Goal: Task Accomplishment & Management: Use online tool/utility

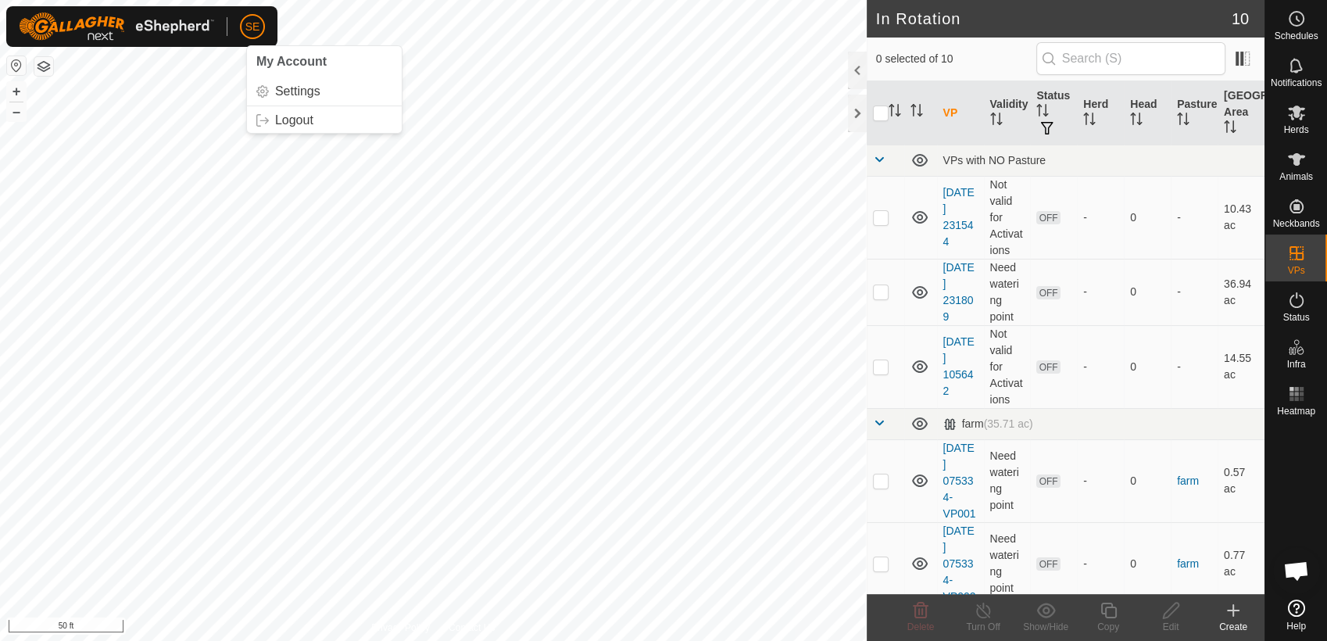
scroll to position [855, 0]
click at [1294, 20] on icon at bounding box center [1296, 18] width 19 height 19
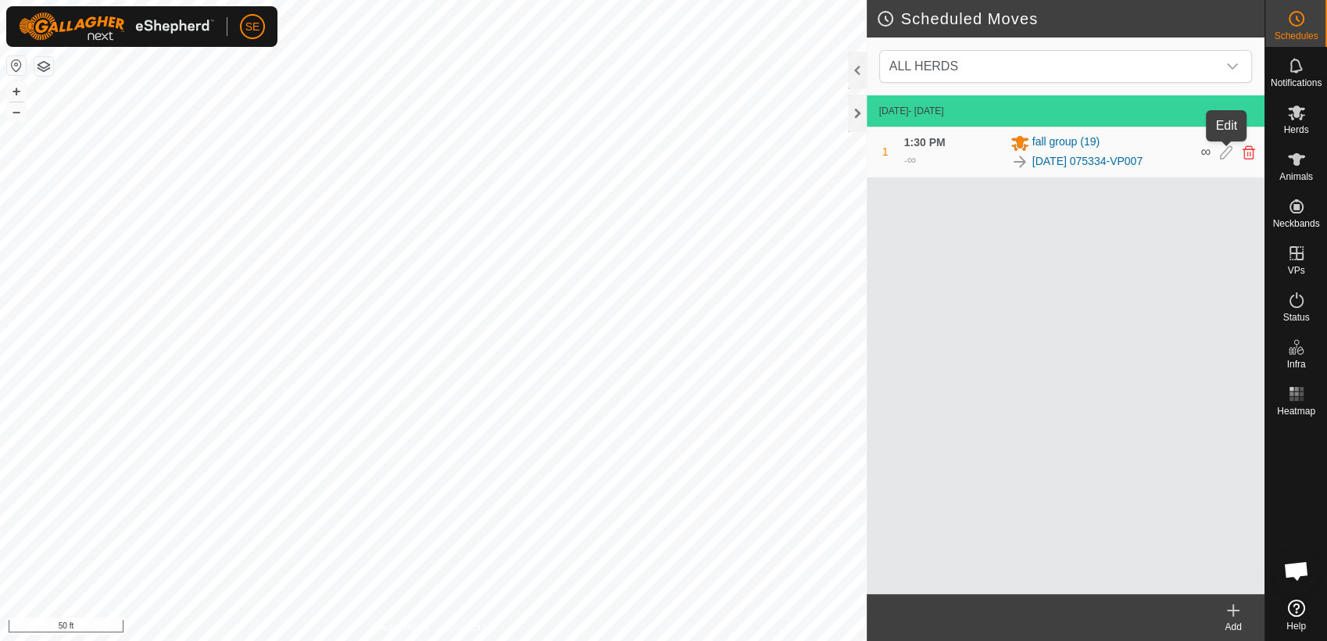
click at [1225, 155] on icon at bounding box center [1226, 152] width 13 height 14
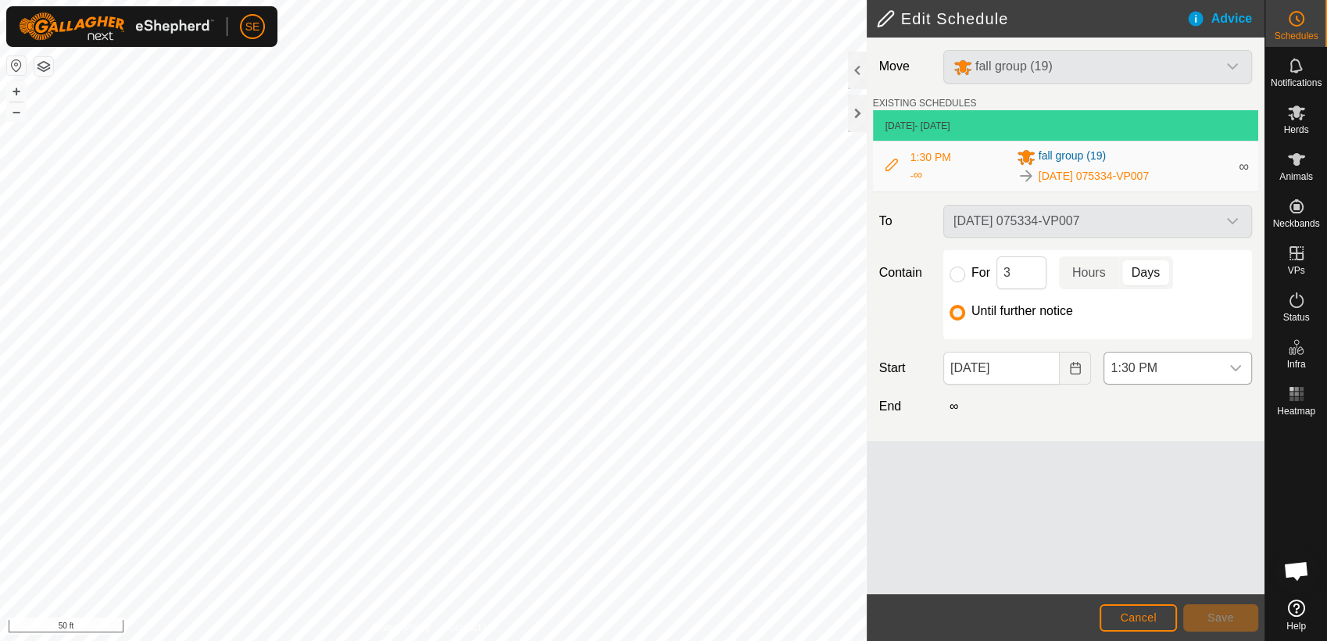
click at [1144, 363] on span "1:30 PM" at bounding box center [1162, 368] width 116 height 31
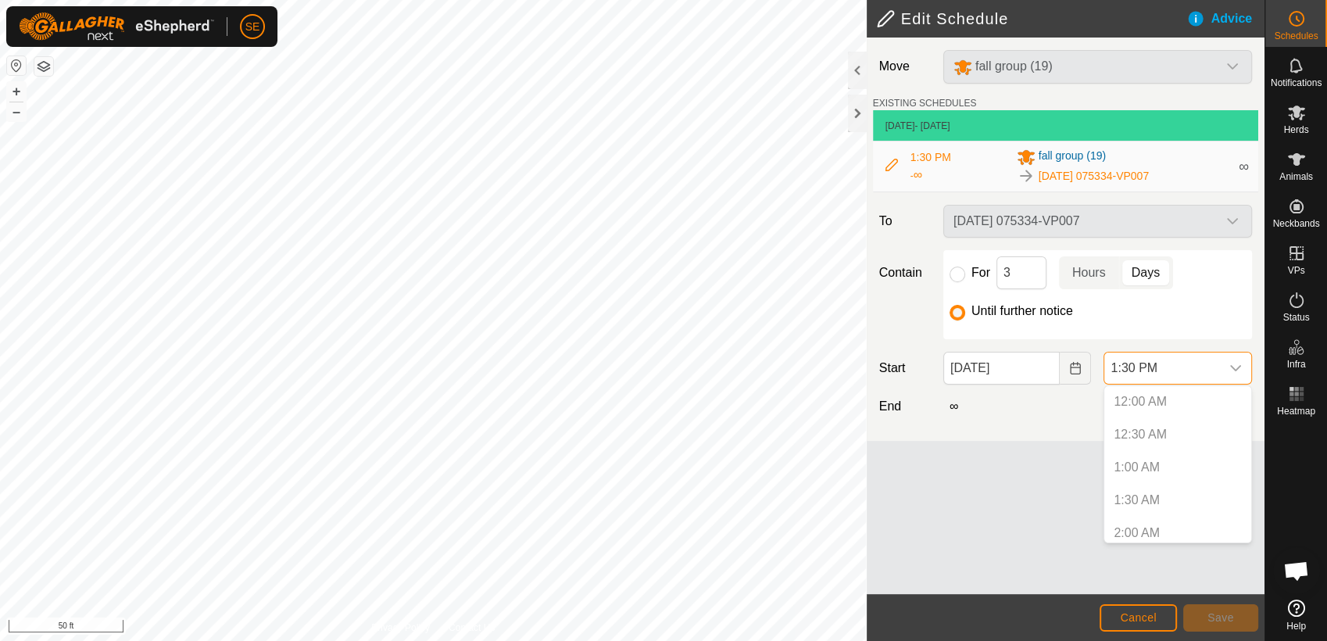
scroll to position [761, 0]
click at [1151, 496] on p-selectitem "1:00 PM" at bounding box center [1177, 493] width 147 height 31
click at [1147, 621] on span "Cancel" at bounding box center [1138, 617] width 37 height 13
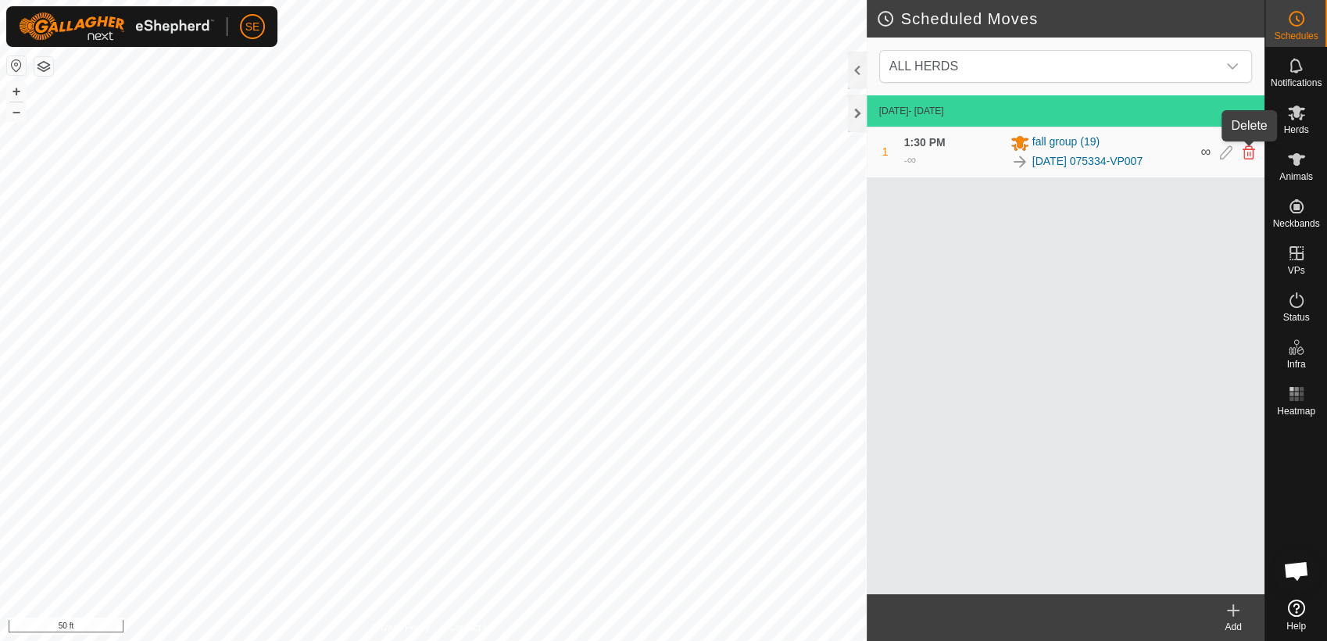
click at [1245, 156] on icon at bounding box center [1249, 152] width 13 height 14
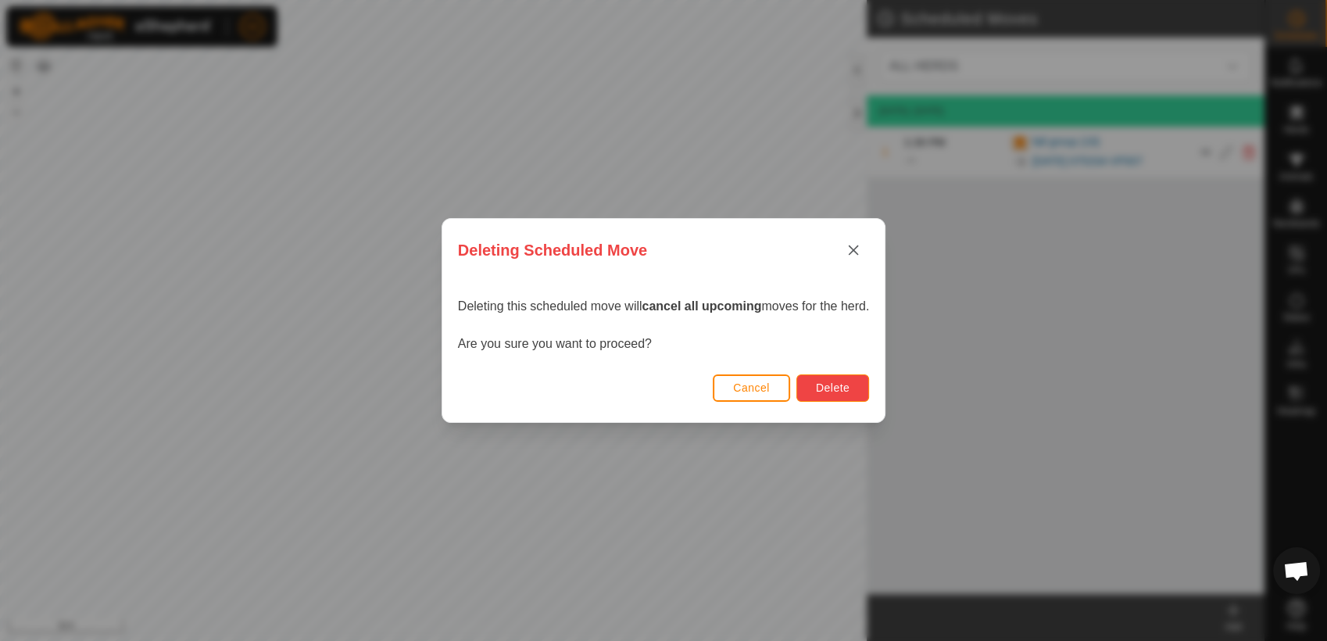
click at [832, 394] on span "Delete" at bounding box center [833, 387] width 34 height 13
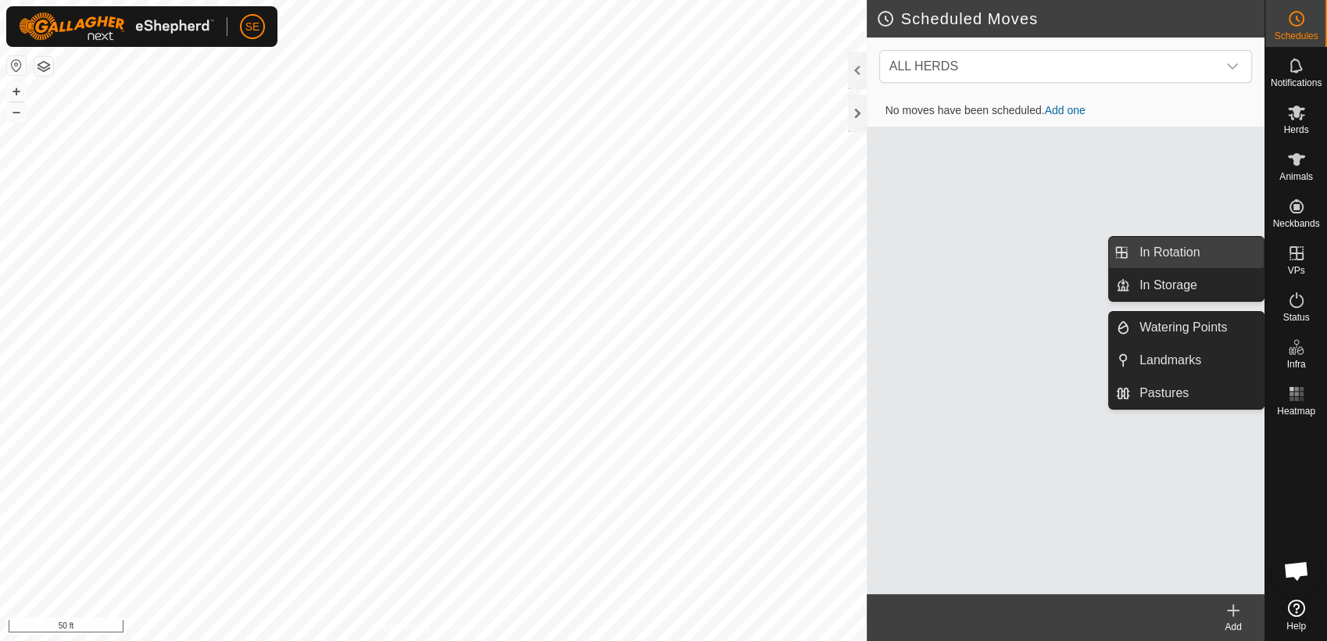
click at [1183, 250] on link "In Rotation" at bounding box center [1197, 252] width 134 height 31
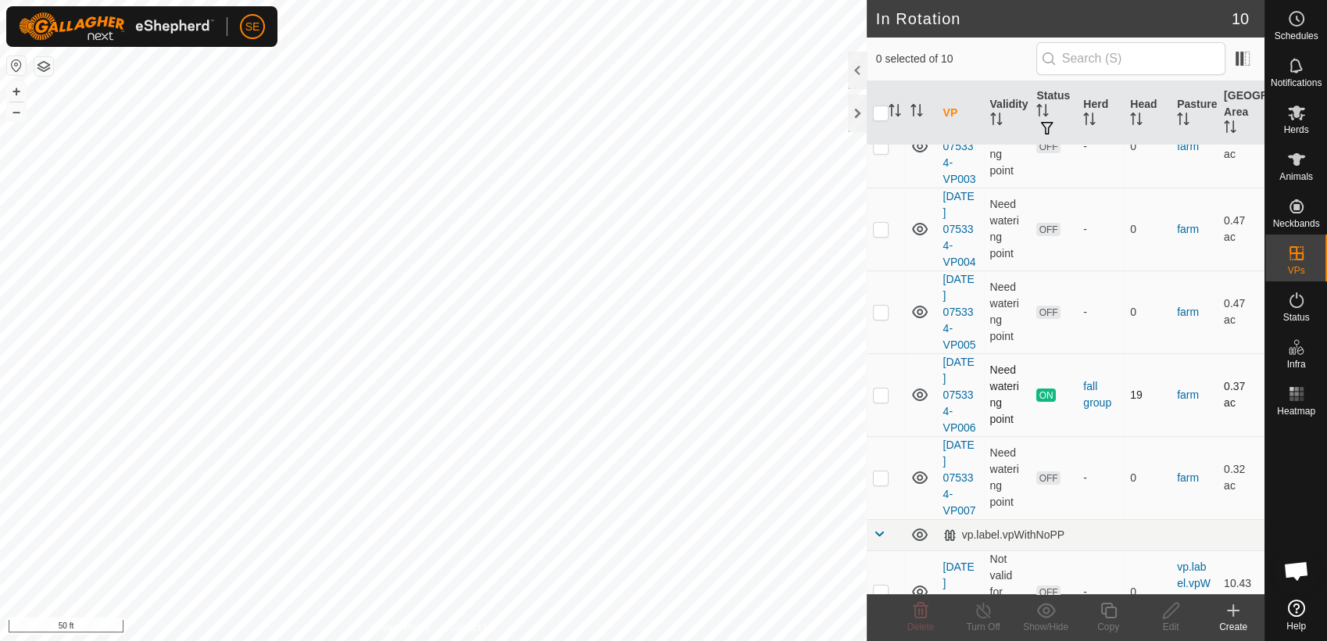
scroll to position [337, 0]
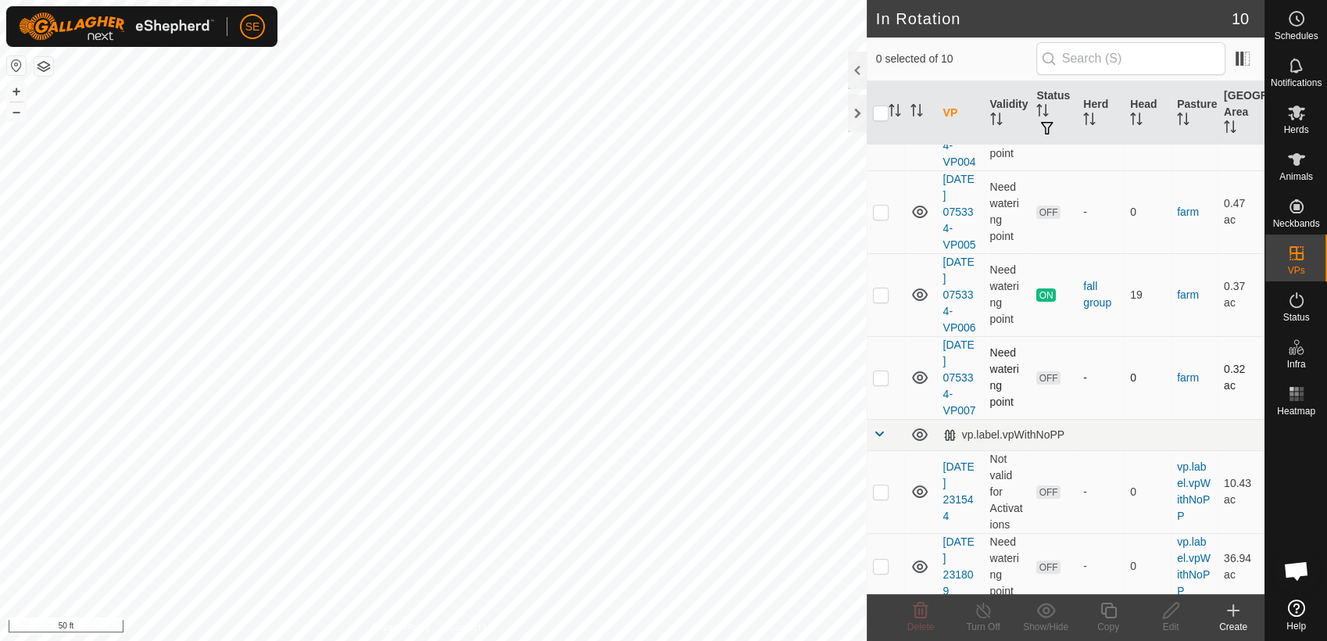
click at [881, 379] on p-checkbox at bounding box center [881, 377] width 16 height 13
checkbox input "true"
click at [1303, 116] on icon at bounding box center [1296, 113] width 17 height 15
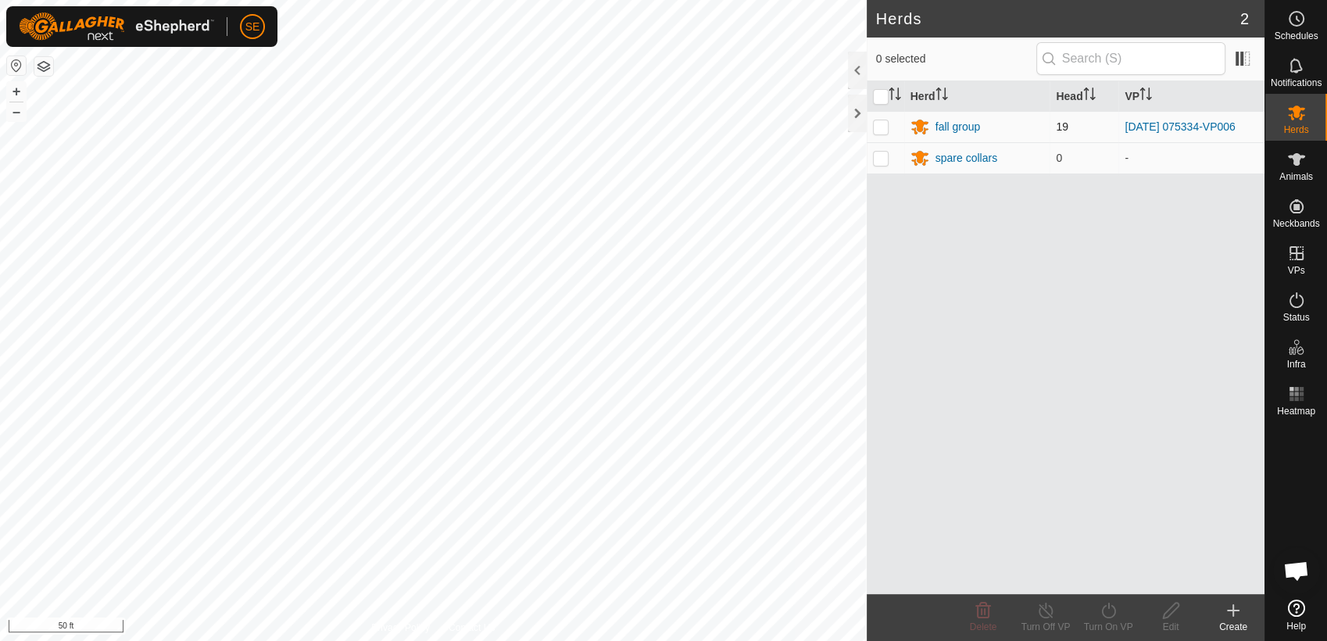
click at [875, 124] on p-checkbox at bounding box center [881, 126] width 16 height 13
checkbox input "true"
click at [1101, 614] on icon at bounding box center [1108, 611] width 14 height 16
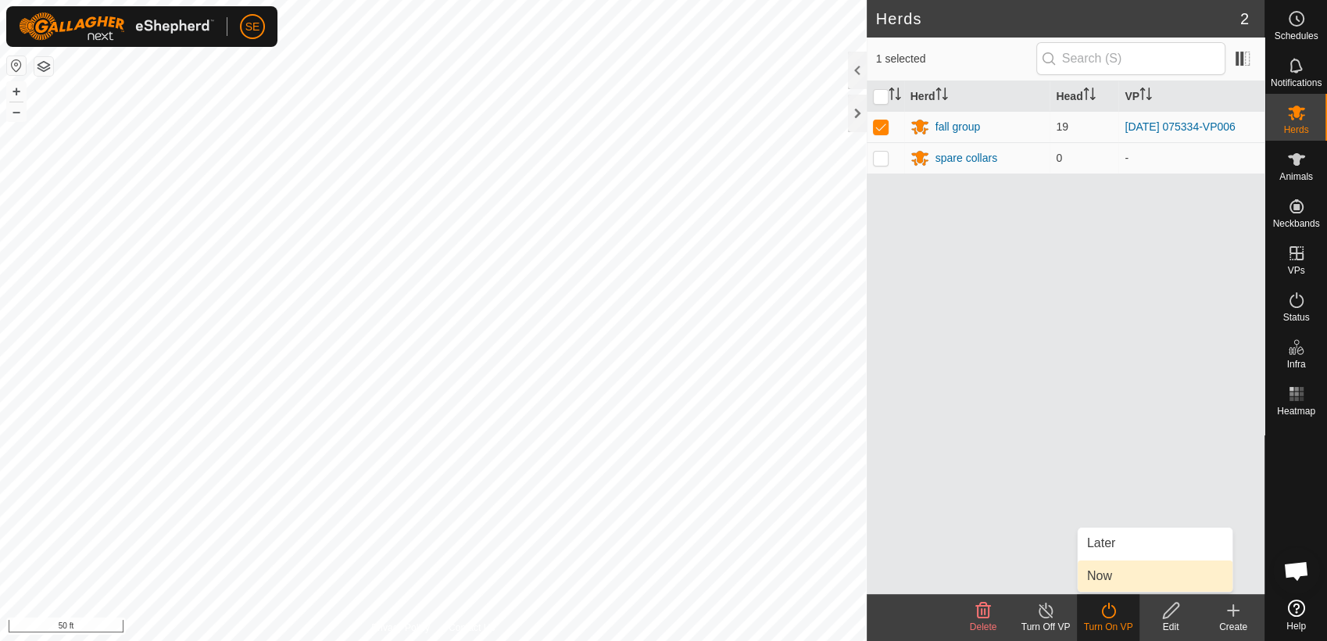
click at [1108, 569] on link "Now" at bounding box center [1155, 575] width 155 height 31
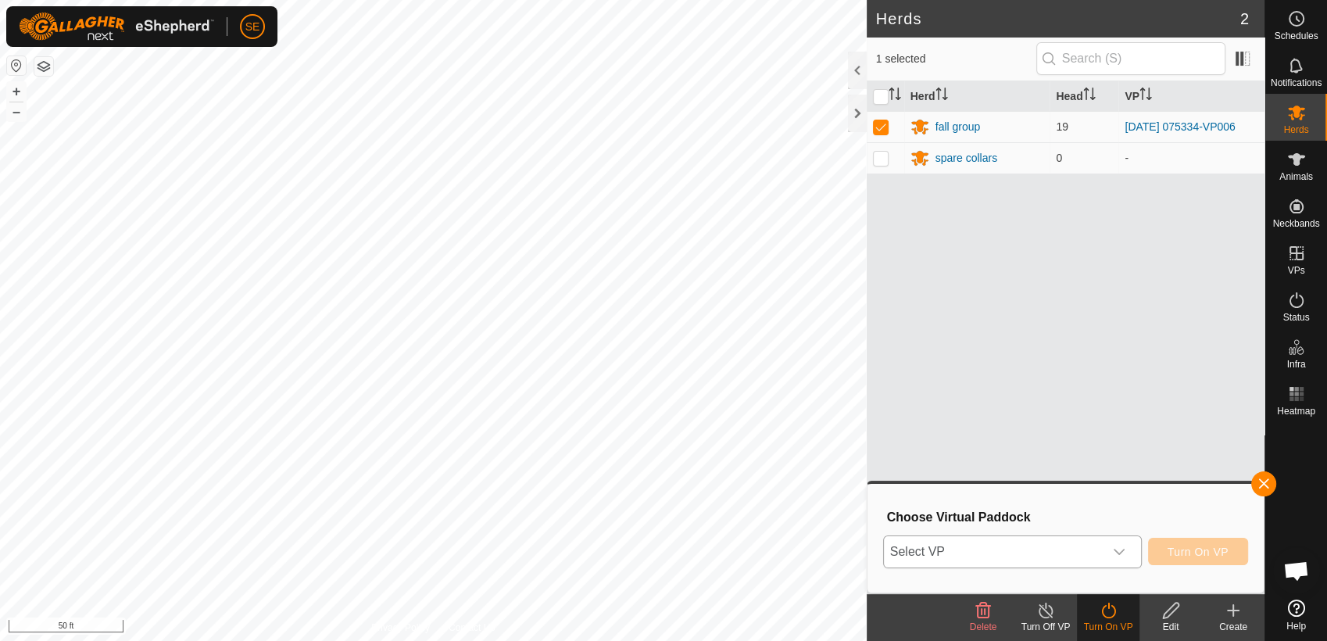
click at [1097, 553] on span "Select VP" at bounding box center [994, 551] width 220 height 31
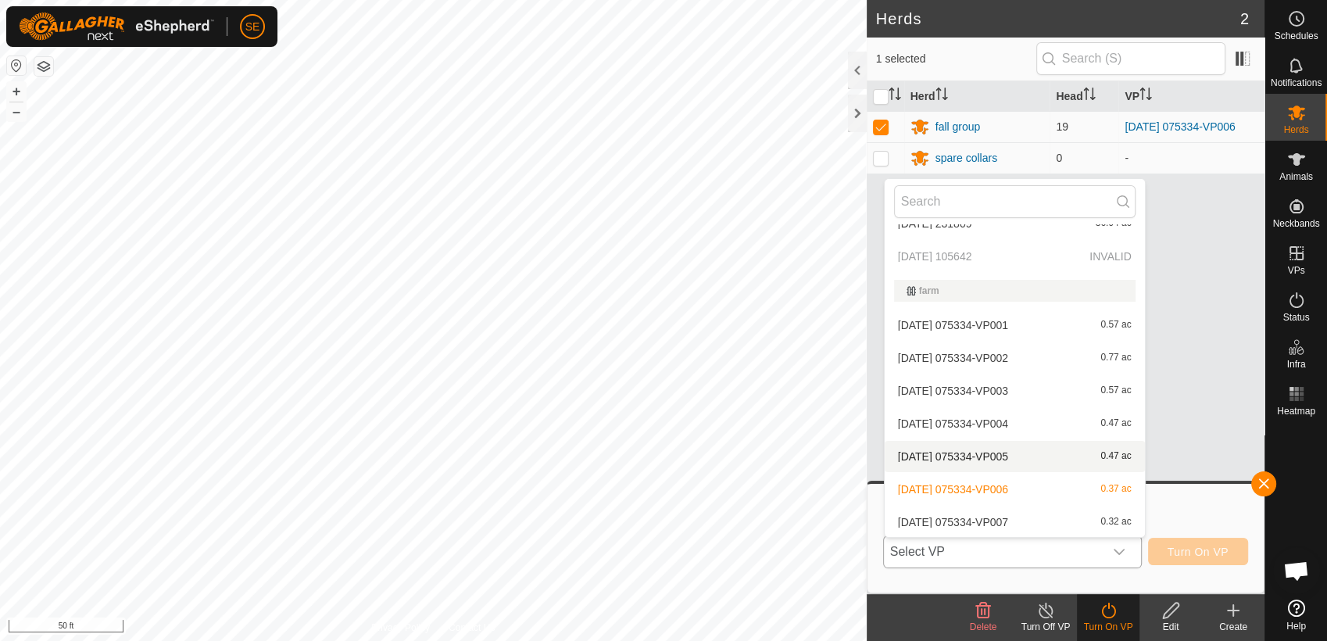
scroll to position [86, 0]
click at [1031, 514] on li "[DATE] 075334-VP007 0.32 ac" at bounding box center [1015, 521] width 260 height 31
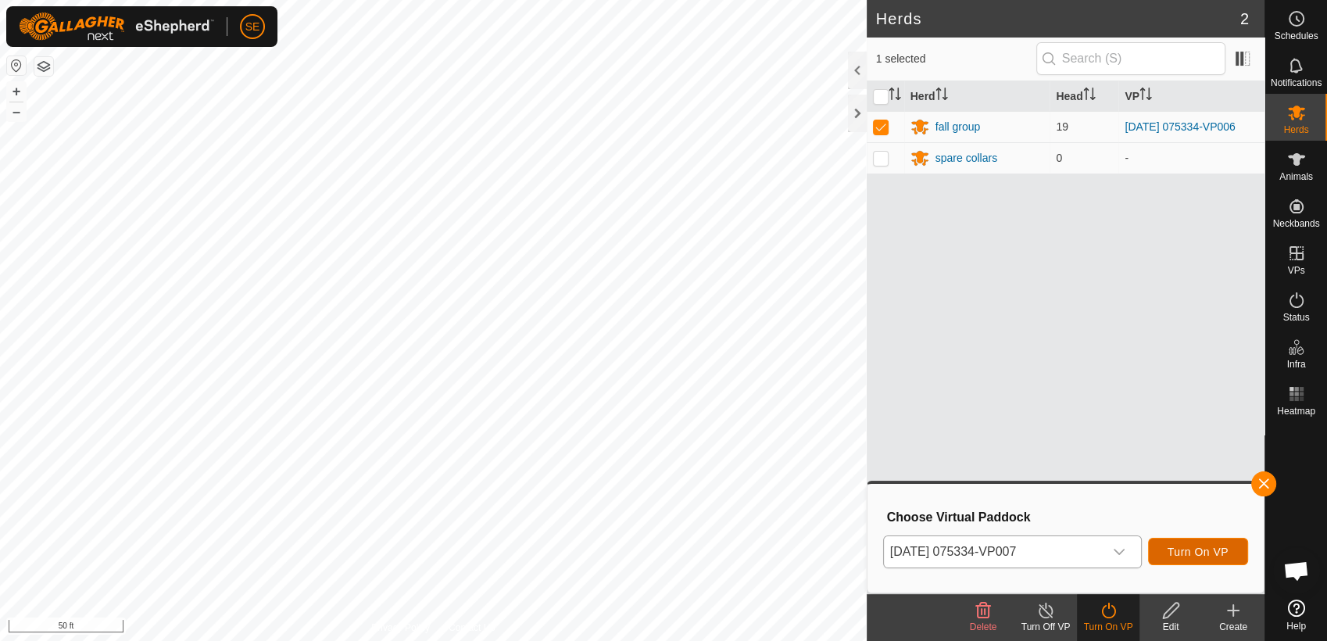
click at [1186, 546] on span "Turn On VP" at bounding box center [1198, 552] width 61 height 13
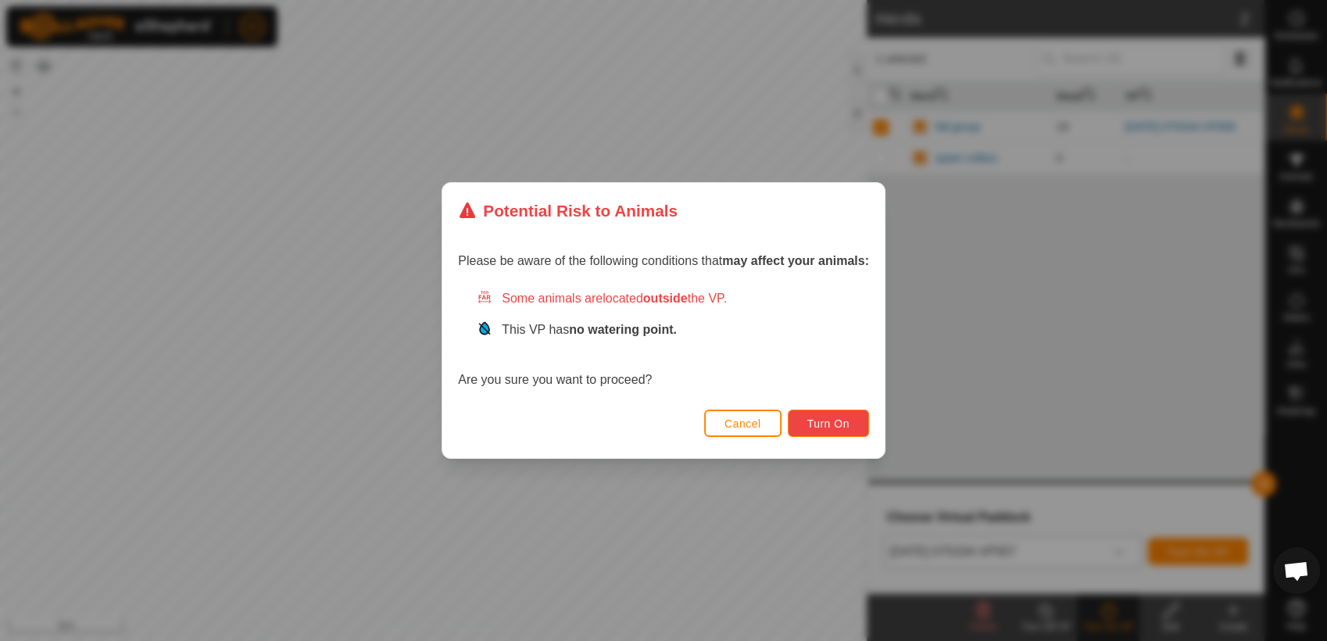
click at [841, 416] on button "Turn On" at bounding box center [828, 423] width 81 height 27
